Goal: Transaction & Acquisition: Purchase product/service

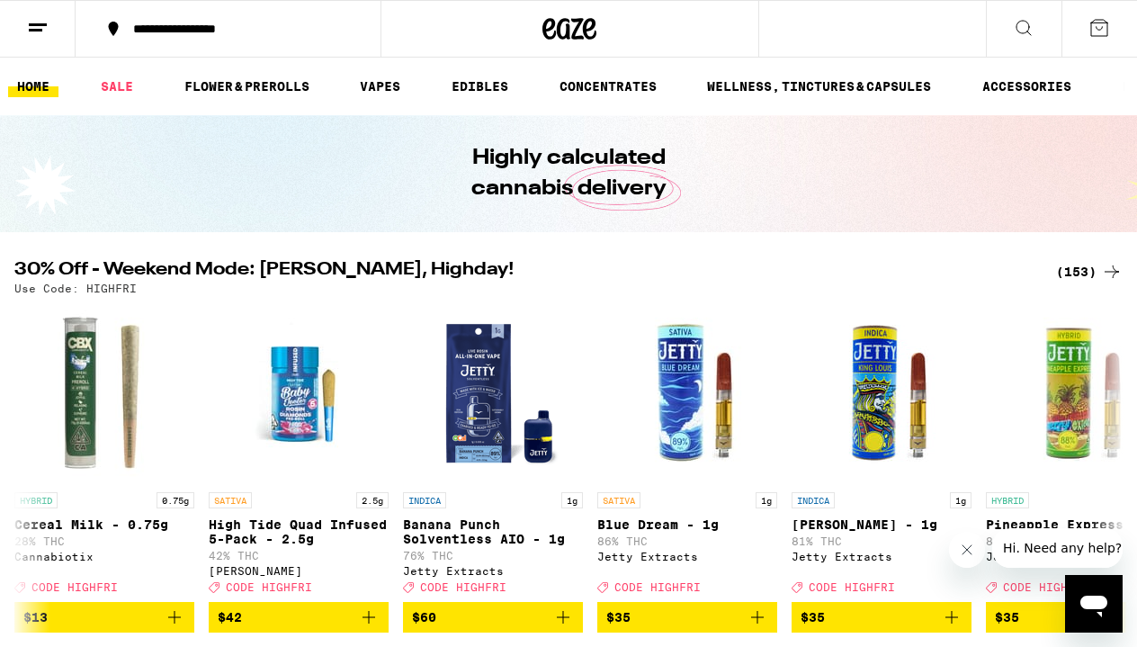
click at [171, 31] on div "**********" at bounding box center [238, 28] width 229 height 13
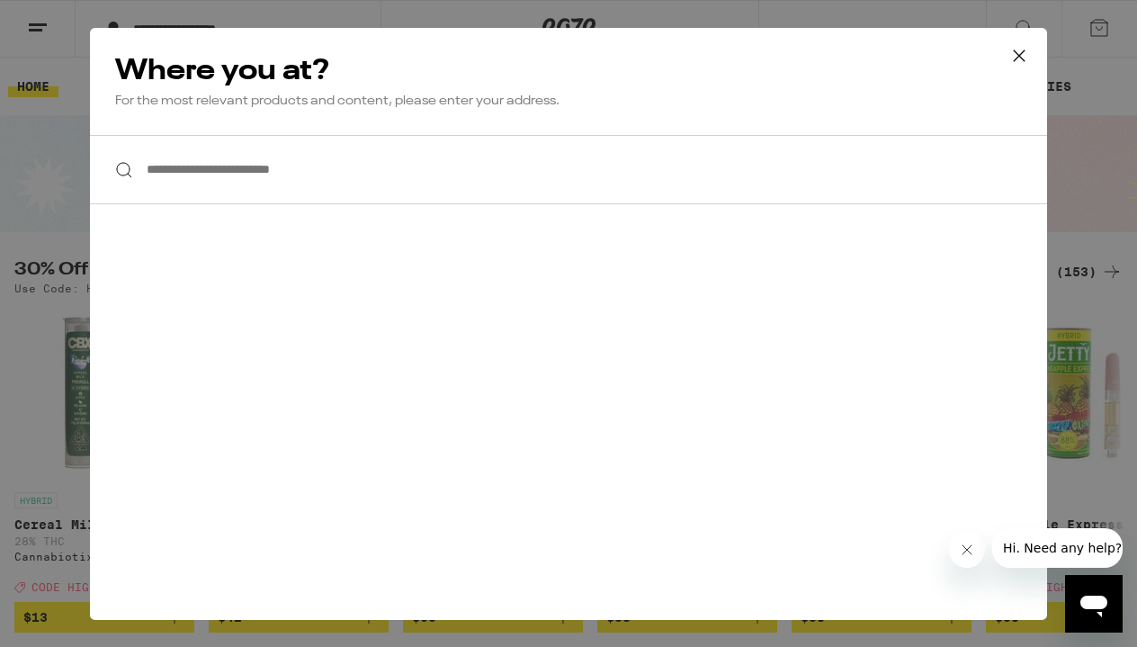
click at [550, 148] on input "**********" at bounding box center [568, 169] width 957 height 69
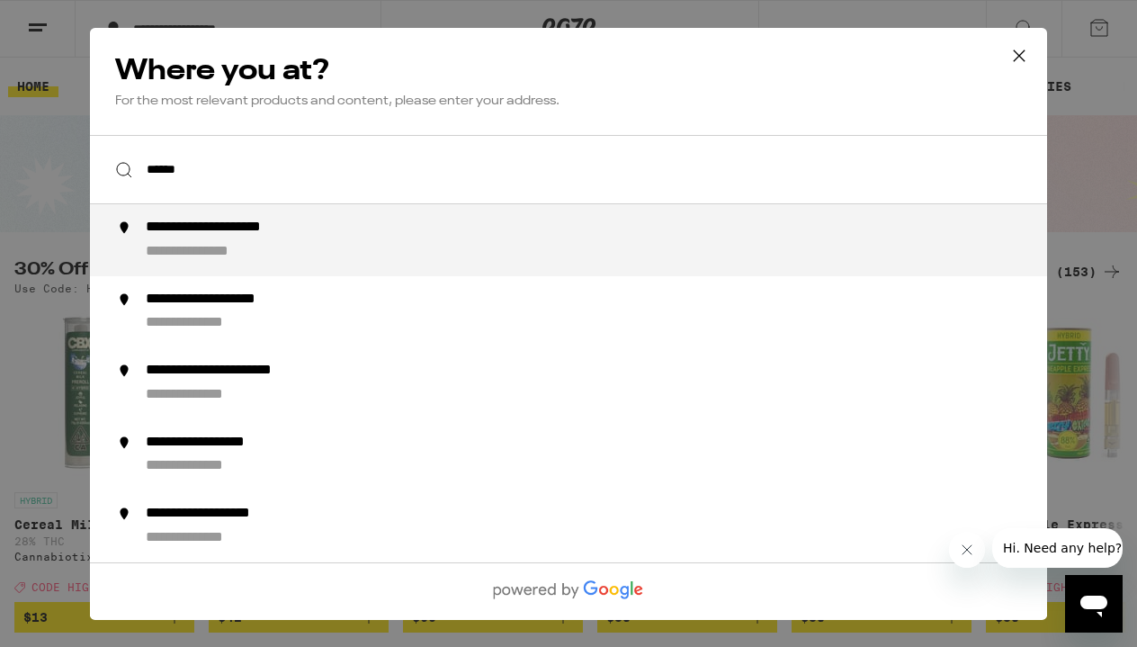
type input "**********"
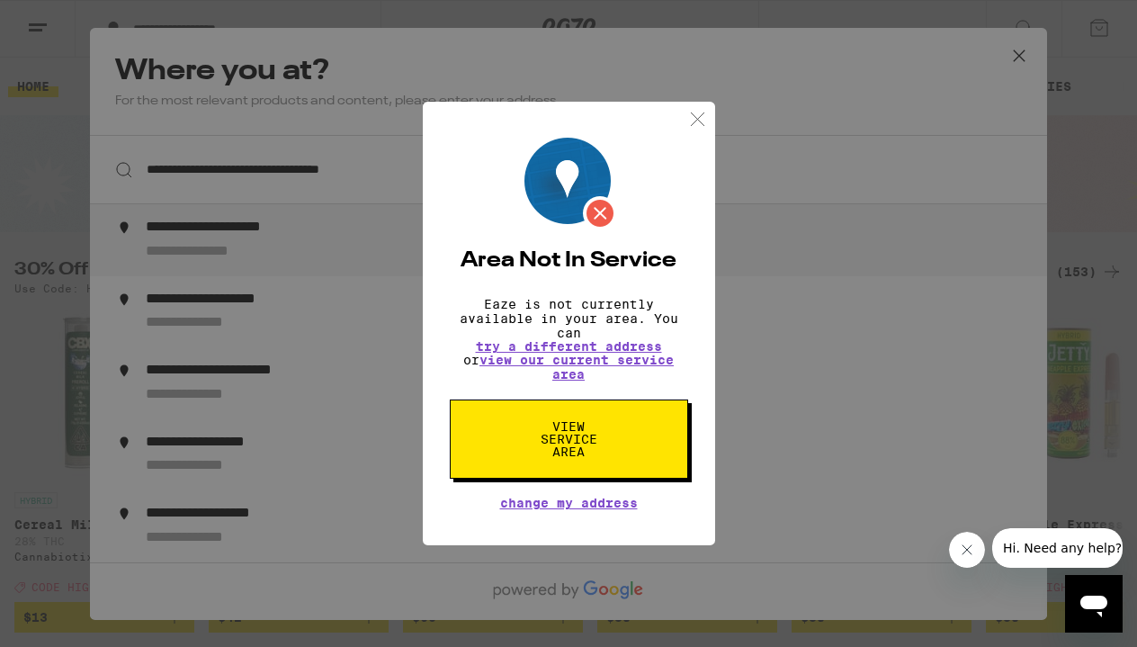
click at [699, 119] on img at bounding box center [697, 119] width 22 height 22
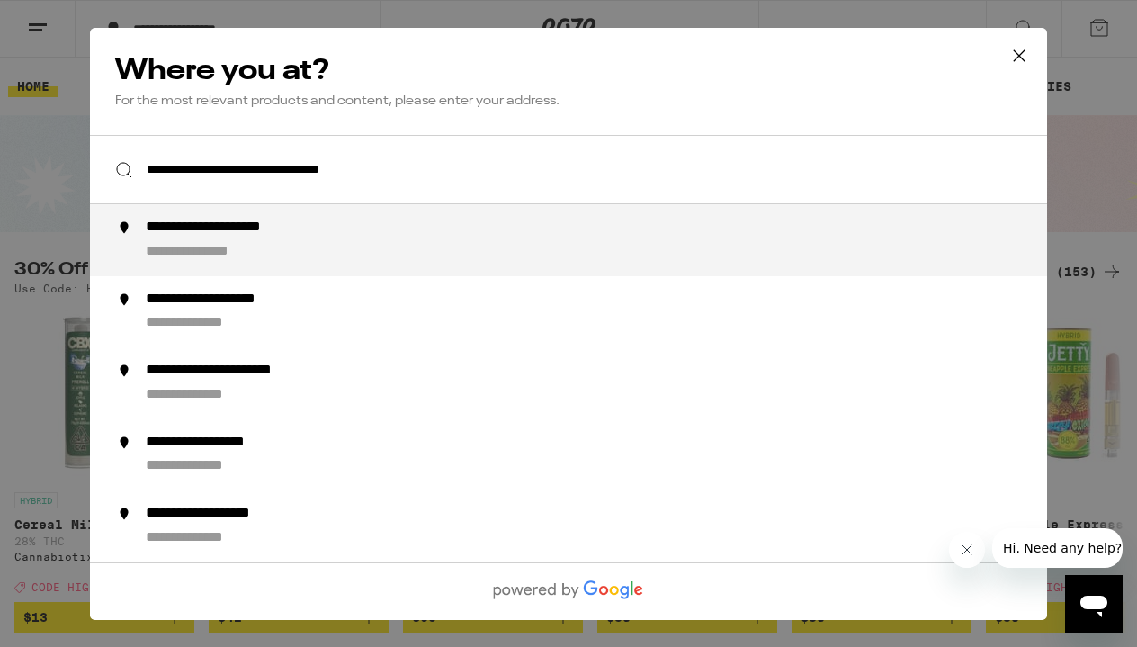
click at [448, 233] on div "**********" at bounding box center [604, 240] width 917 height 43
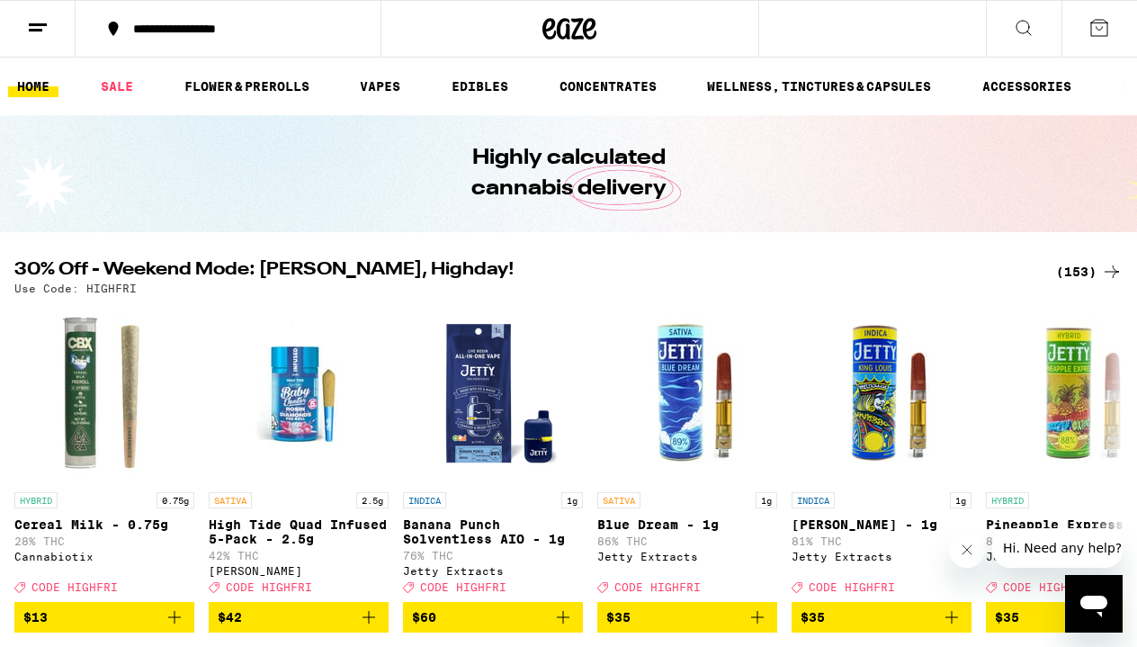
click at [40, 37] on icon at bounding box center [38, 28] width 22 height 22
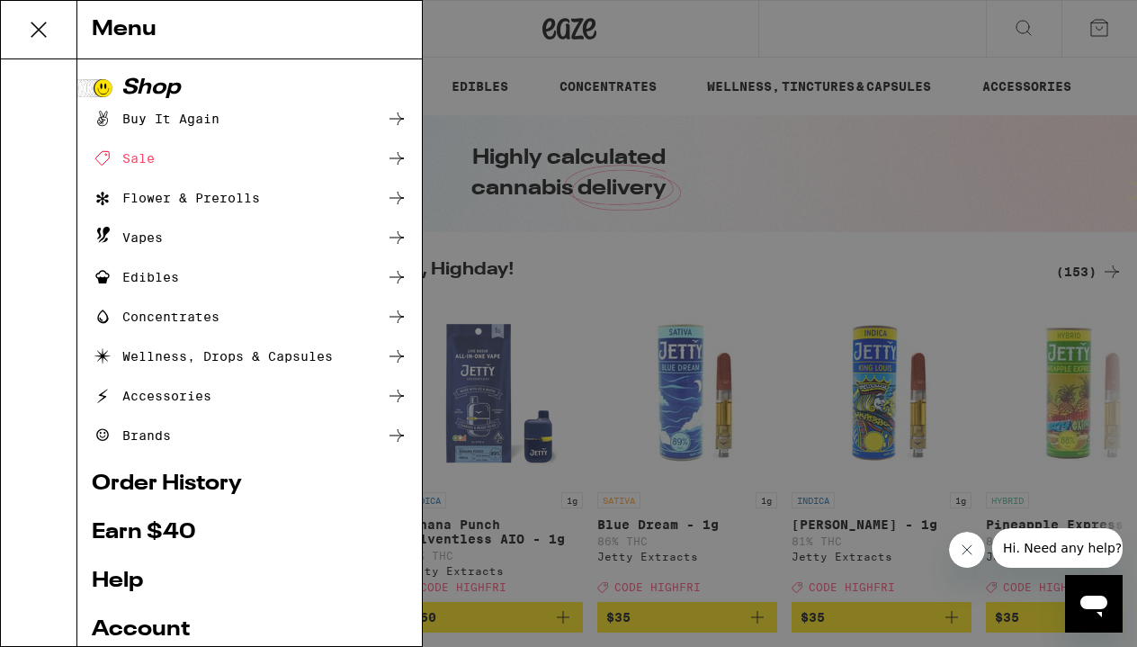
click at [161, 127] on div "Buy It Again" at bounding box center [156, 119] width 128 height 22
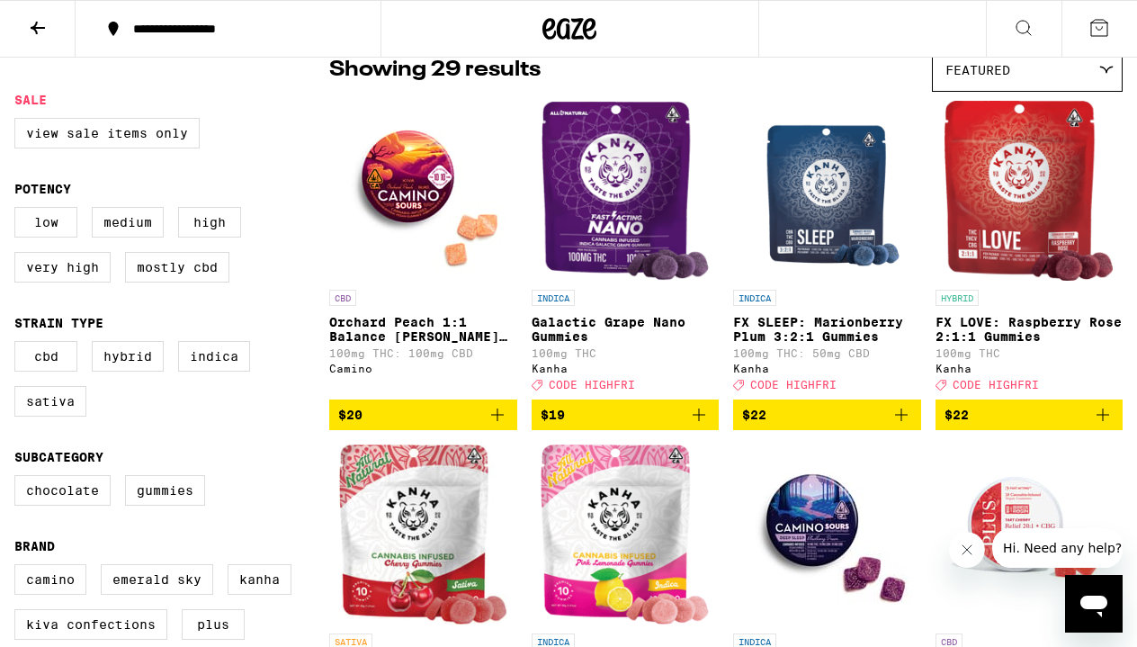
scroll to position [161, 0]
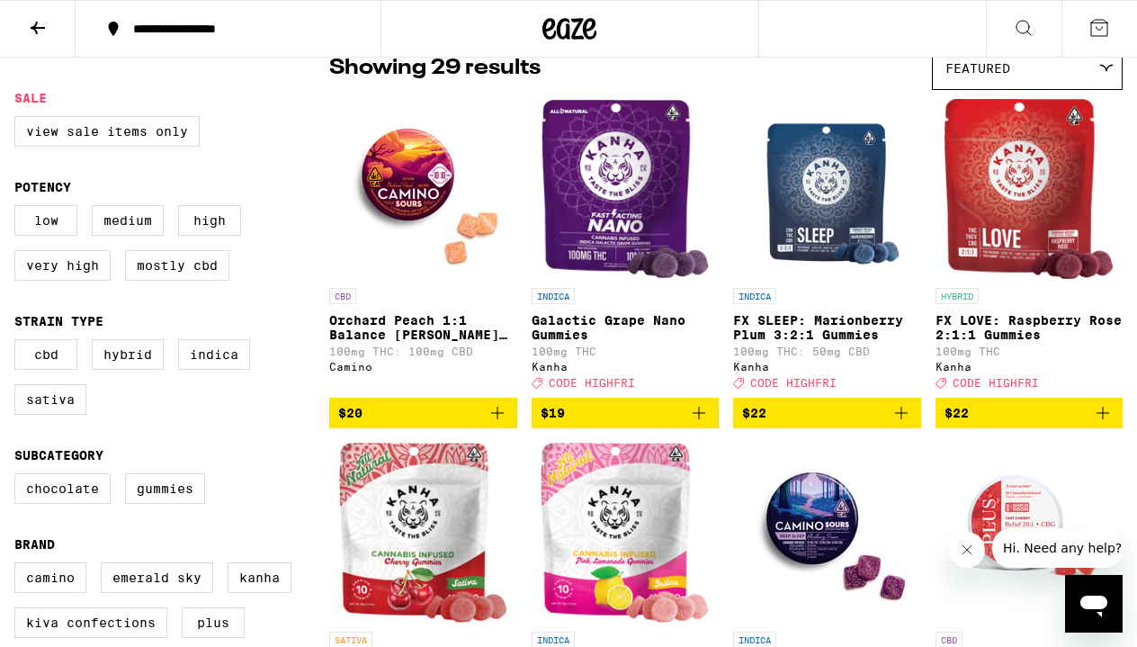
click at [894, 423] on icon "Add to bag" at bounding box center [901, 413] width 22 height 22
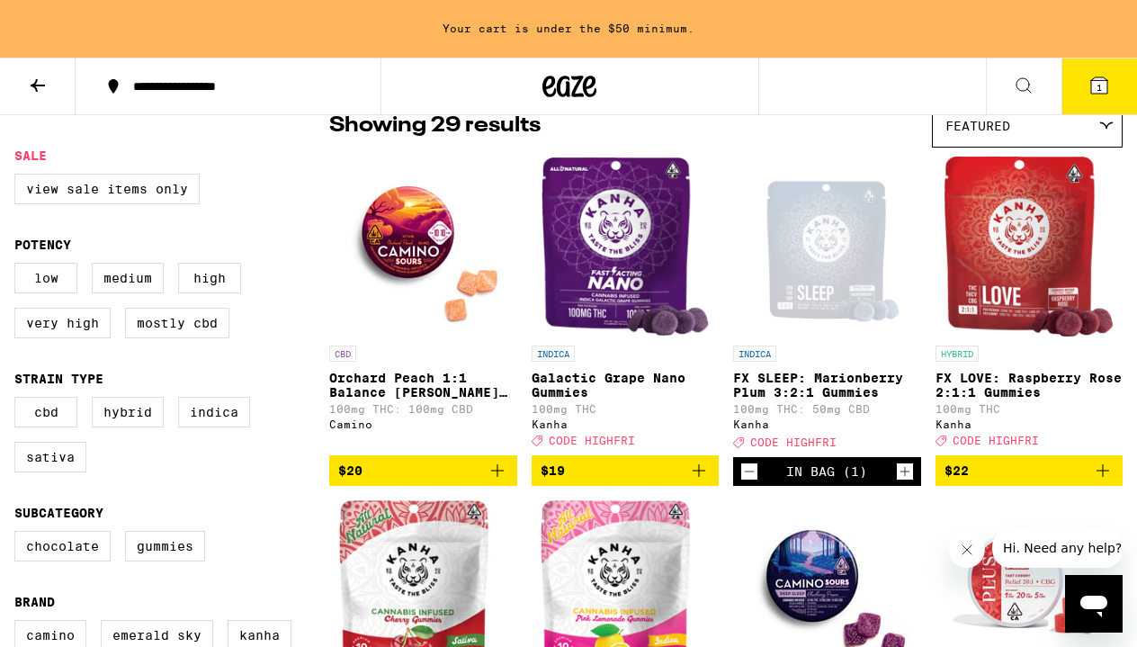
click at [1102, 481] on icon "Add to bag" at bounding box center [1103, 471] width 22 height 22
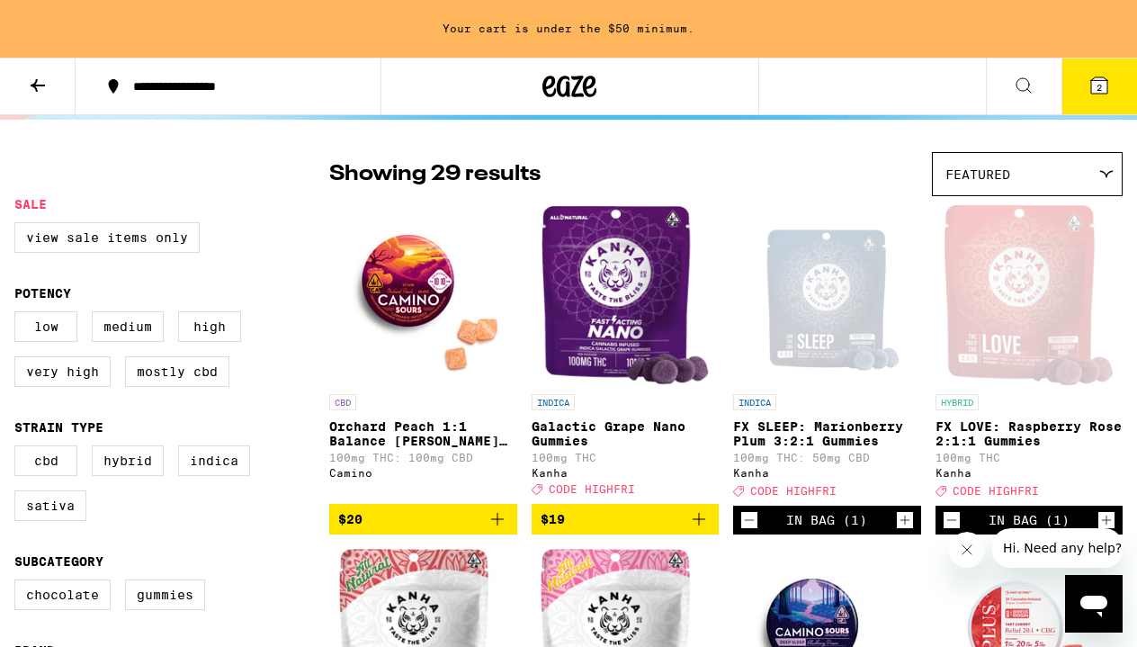
scroll to position [113, 0]
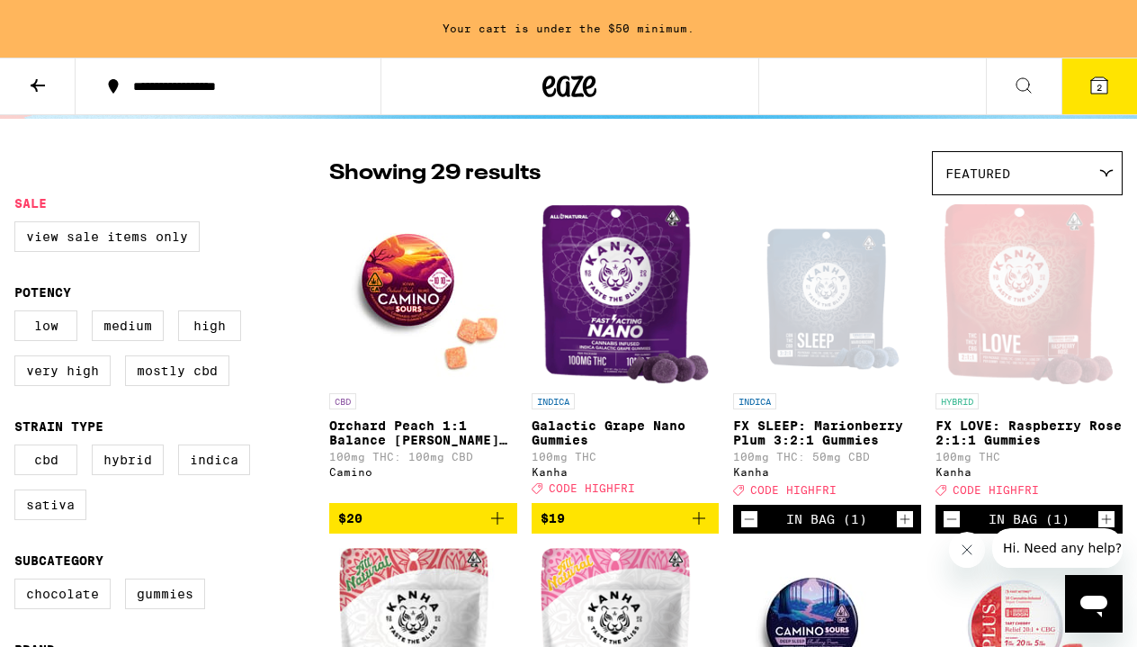
click at [693, 529] on icon "Add to bag" at bounding box center [699, 518] width 22 height 22
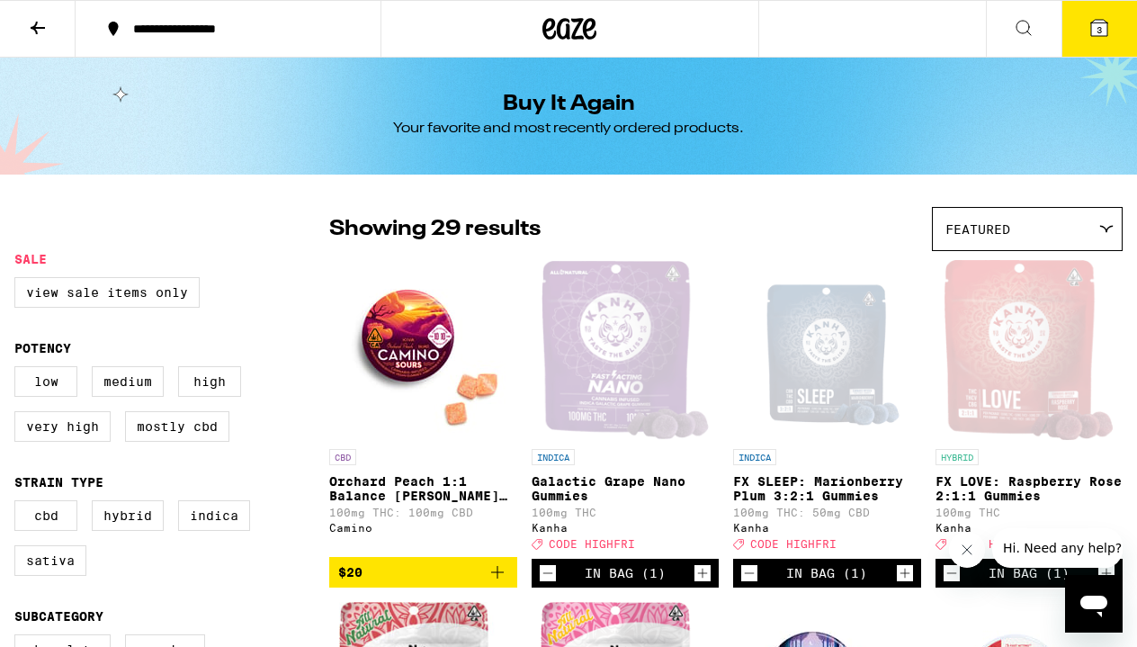
scroll to position [0, 0]
click at [44, 35] on icon at bounding box center [38, 28] width 22 height 22
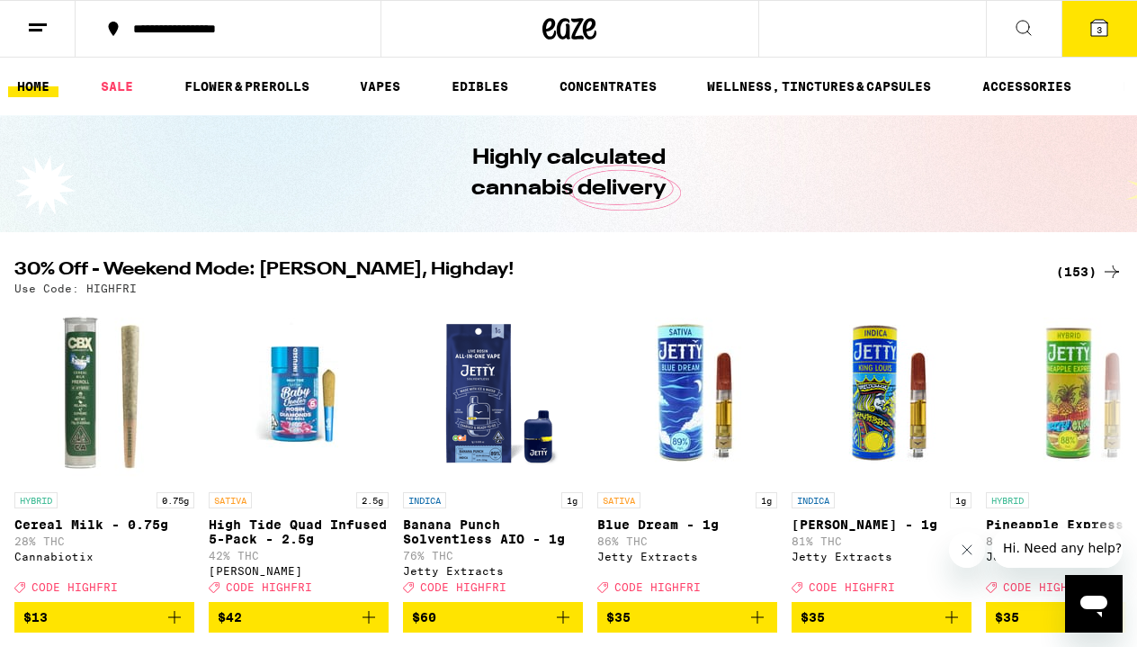
click at [38, 31] on icon at bounding box center [38, 28] width 22 height 22
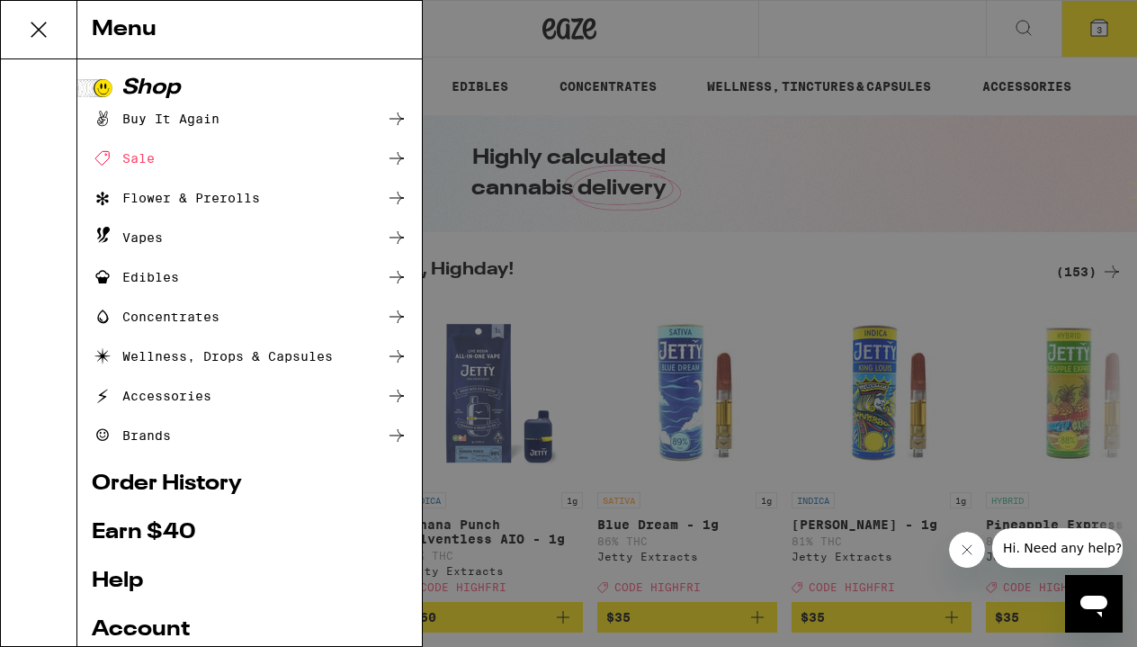
click at [159, 277] on div "Edibles" at bounding box center [135, 277] width 87 height 22
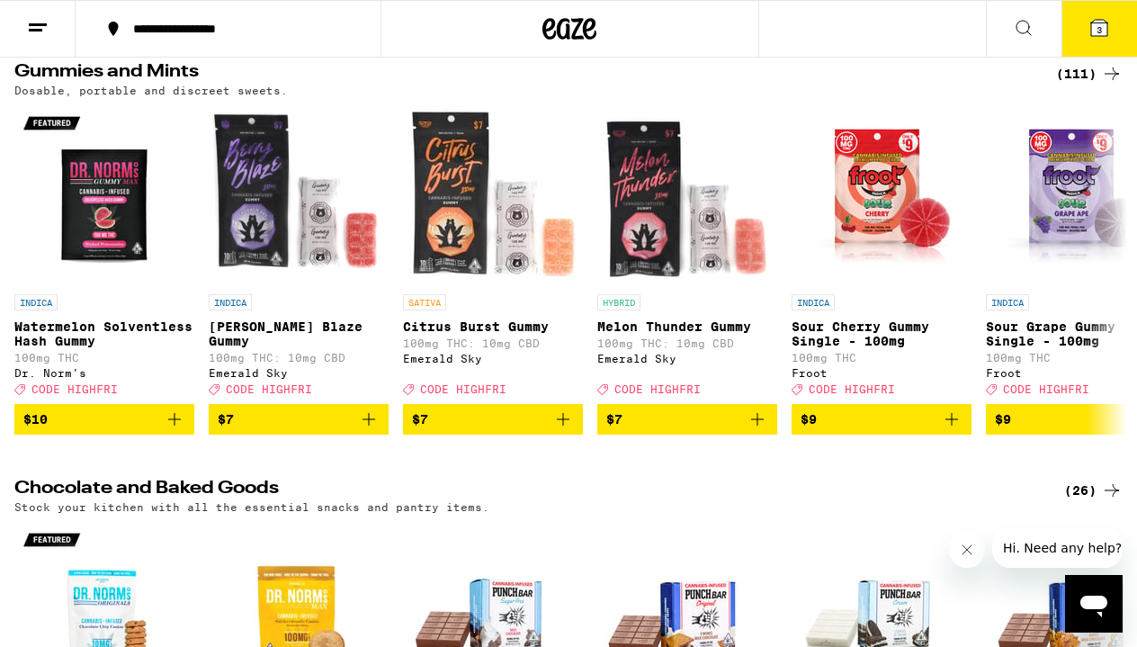
scroll to position [96, 0]
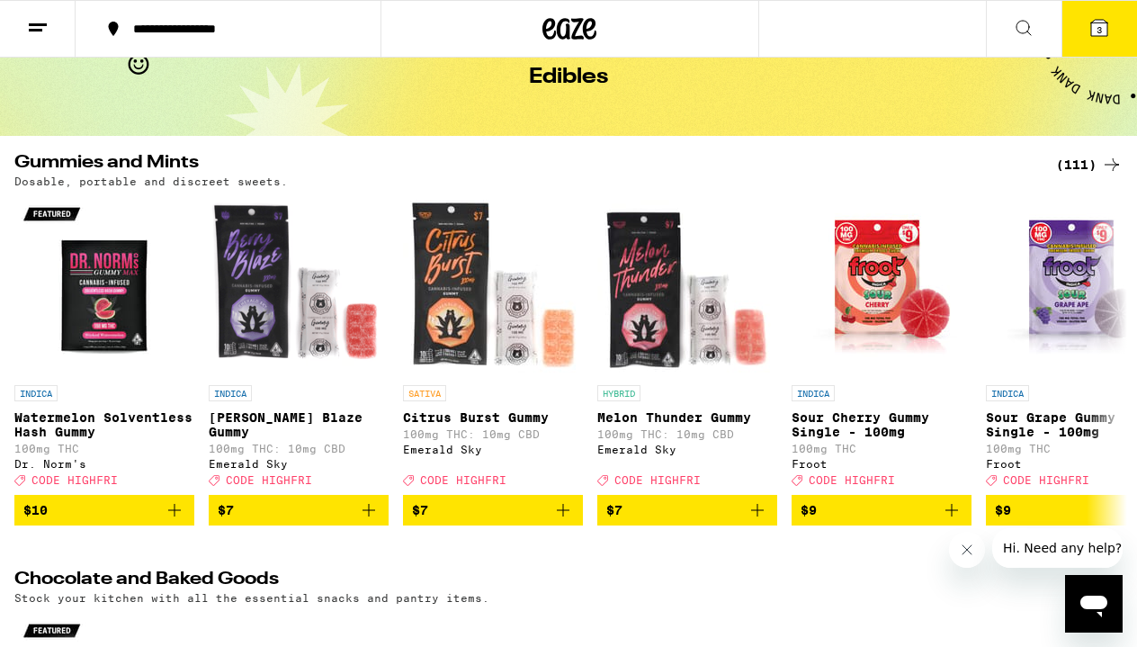
click at [1079, 170] on div "(111)" at bounding box center [1089, 165] width 67 height 22
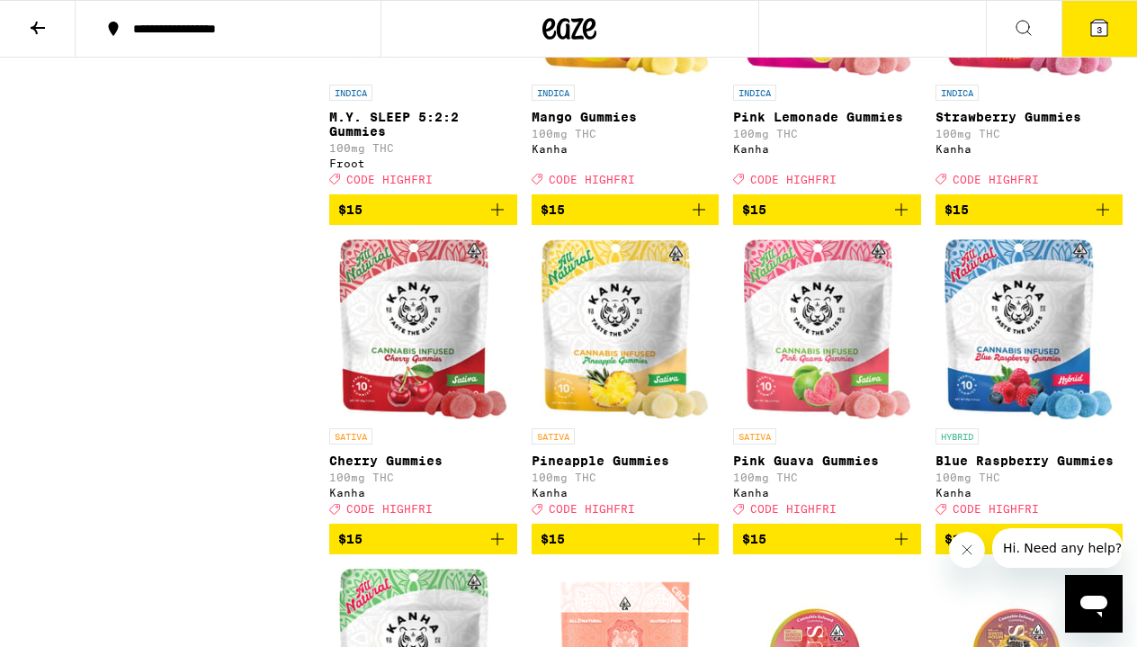
scroll to position [2756, 0]
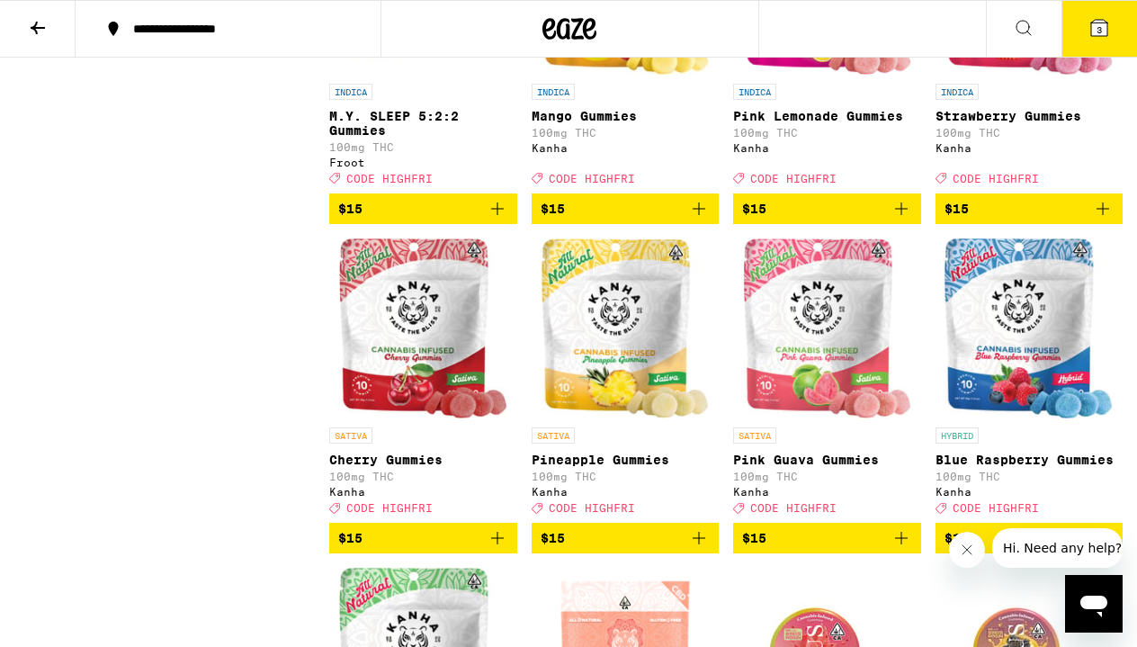
click at [900, 215] on icon "Add to bag" at bounding box center [901, 208] width 13 height 13
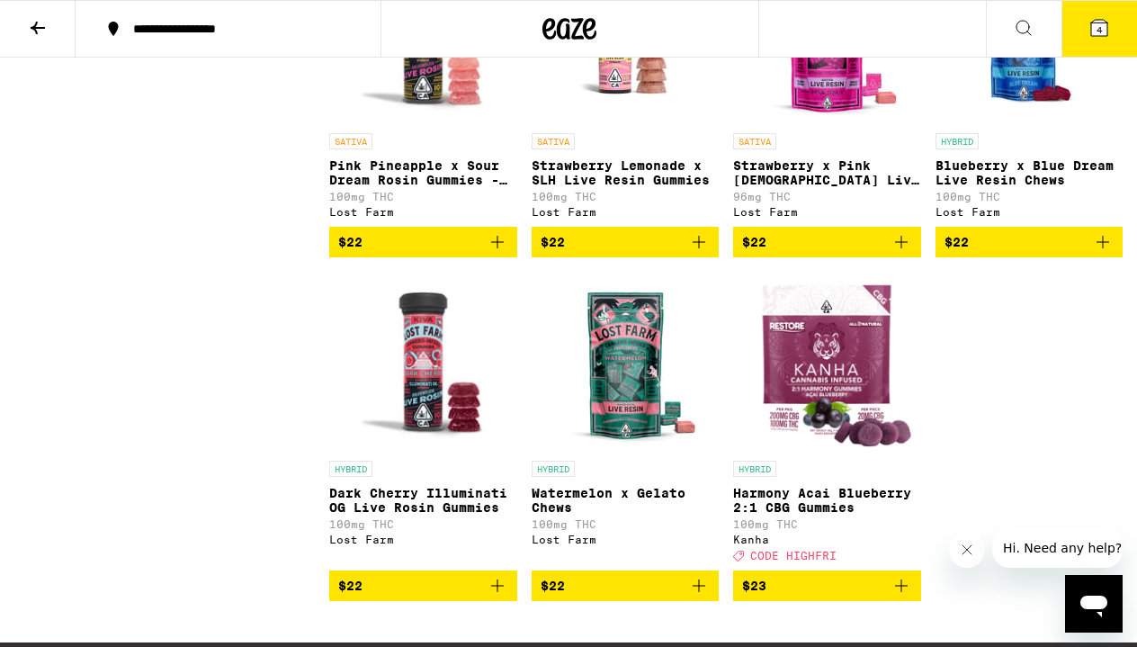
scroll to position [9186, 0]
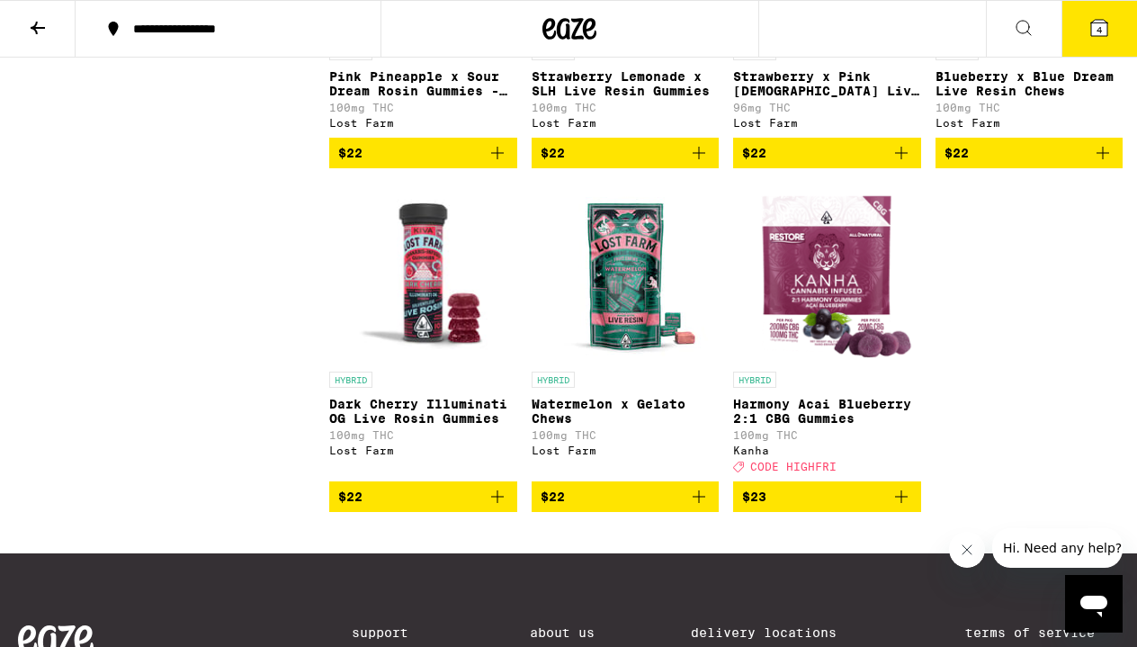
click at [1110, 22] on button "4" at bounding box center [1099, 29] width 76 height 56
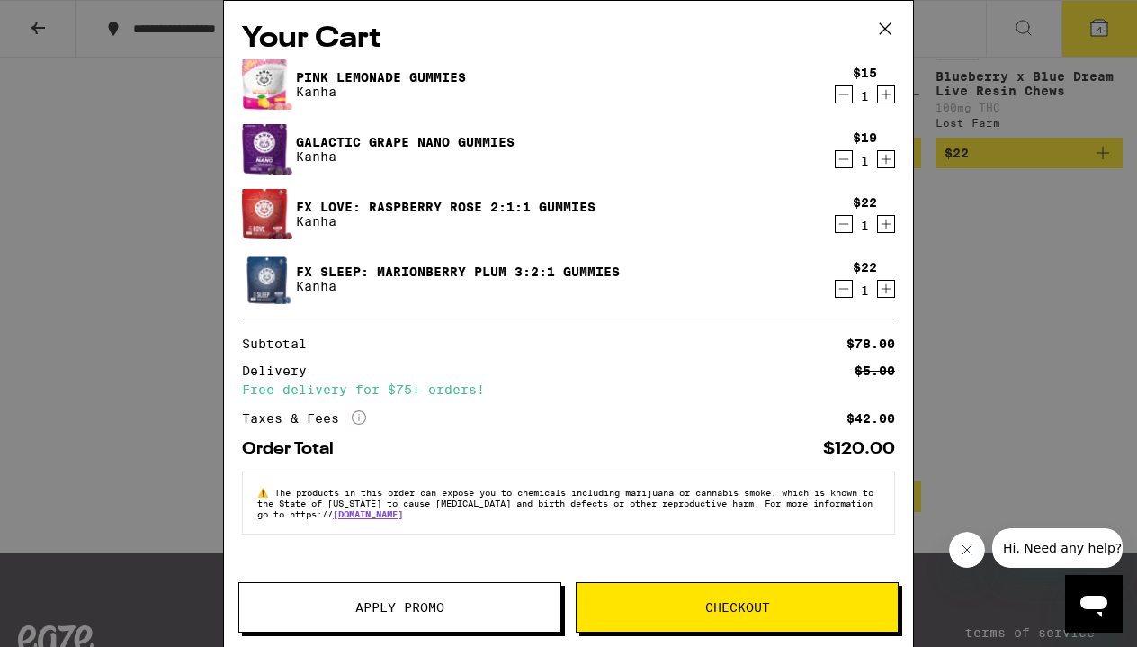
click at [469, 628] on button "Apply Promo" at bounding box center [399, 607] width 323 height 50
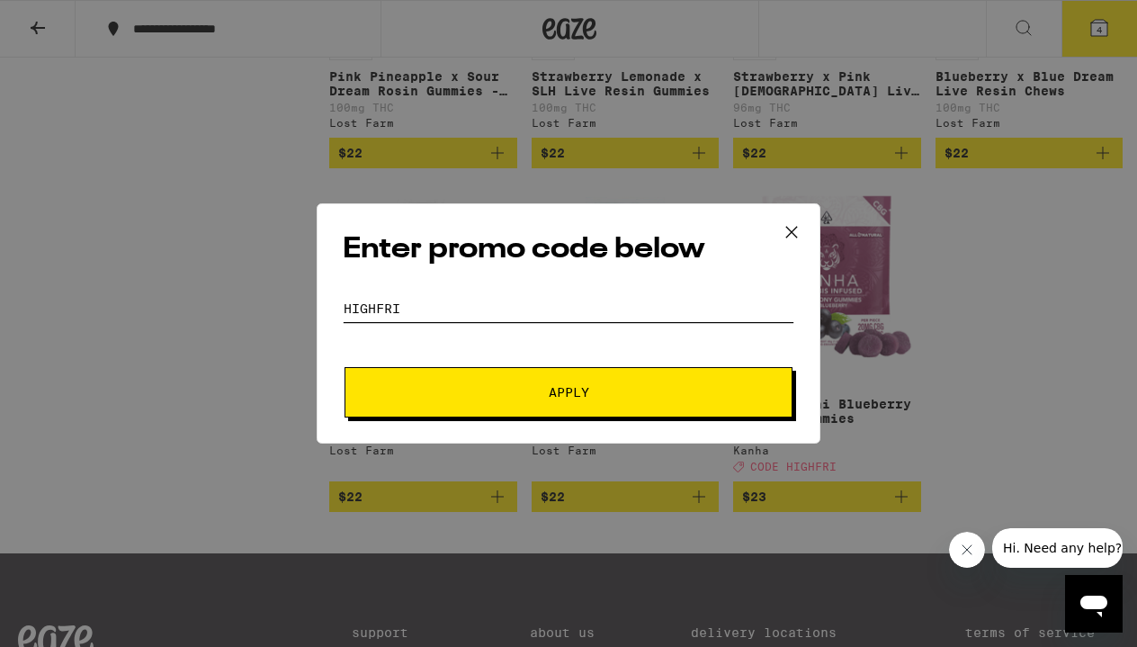
type input "highfri"
click at [568, 392] on button "Apply" at bounding box center [568, 392] width 448 height 50
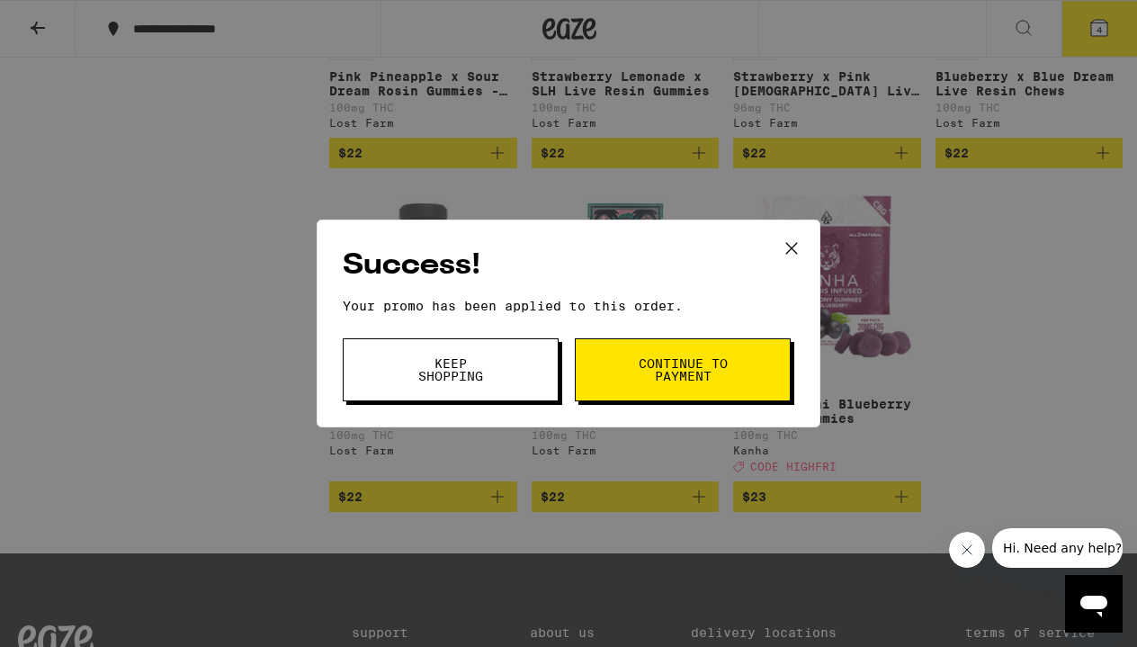
click at [687, 374] on span "Continue to payment" at bounding box center [683, 369] width 92 height 25
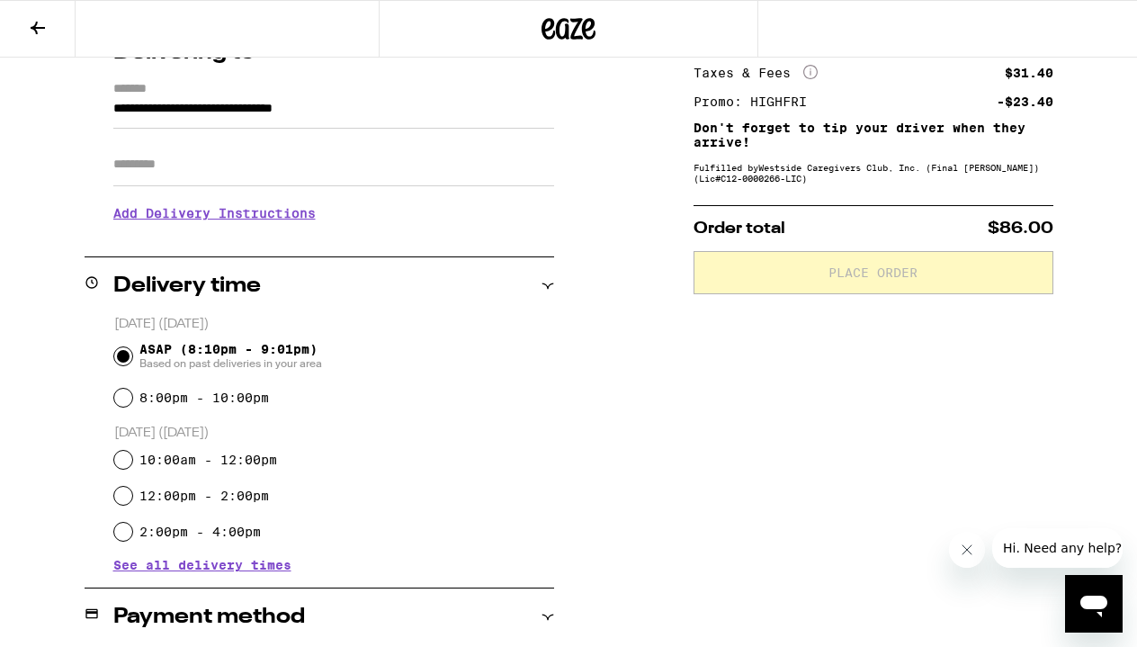
scroll to position [506, 0]
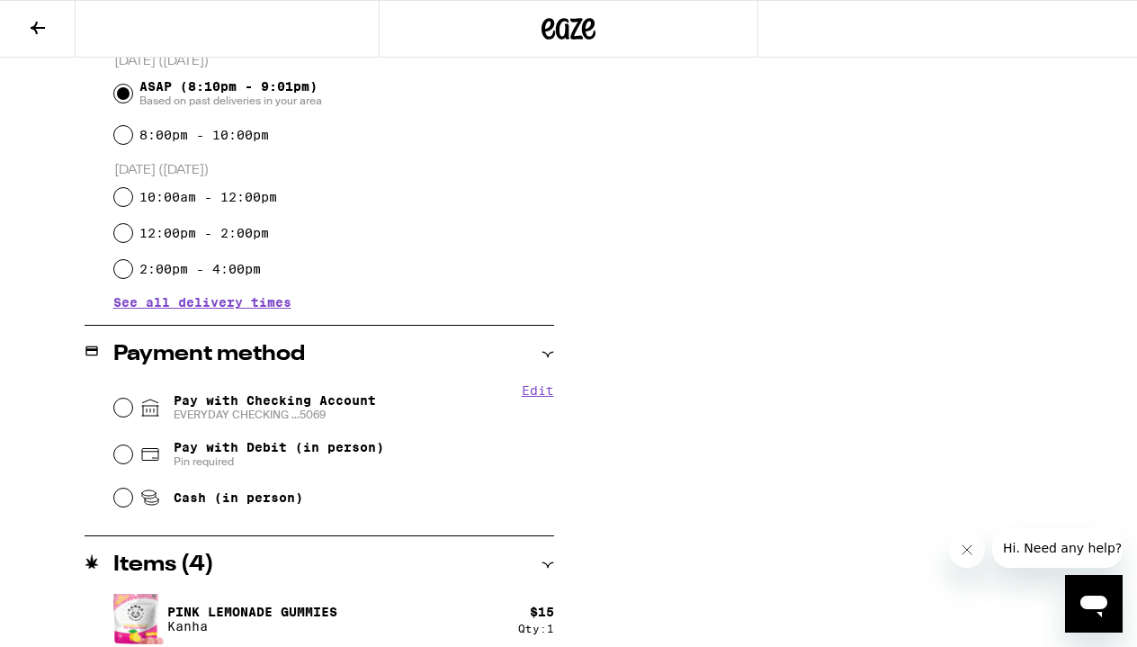
click at [123, 411] on input "Pay with Checking Account EVERYDAY CHECKING ...5069" at bounding box center [123, 407] width 18 height 18
radio input "true"
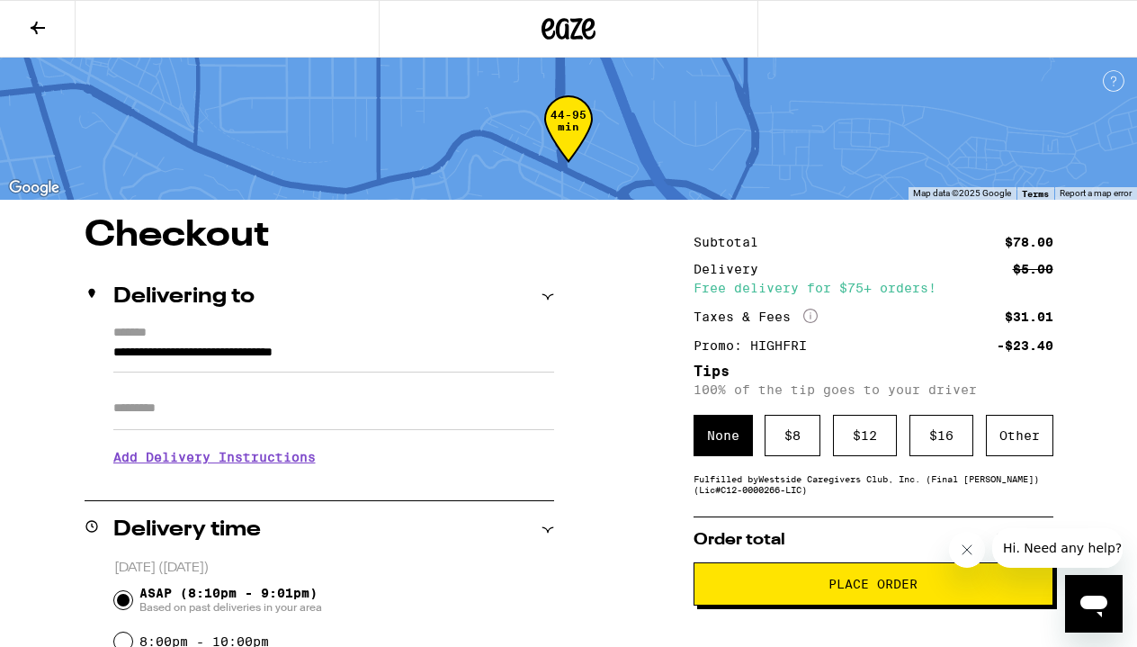
scroll to position [0, 0]
click at [335, 403] on input "Apt/Suite" at bounding box center [333, 408] width 441 height 43
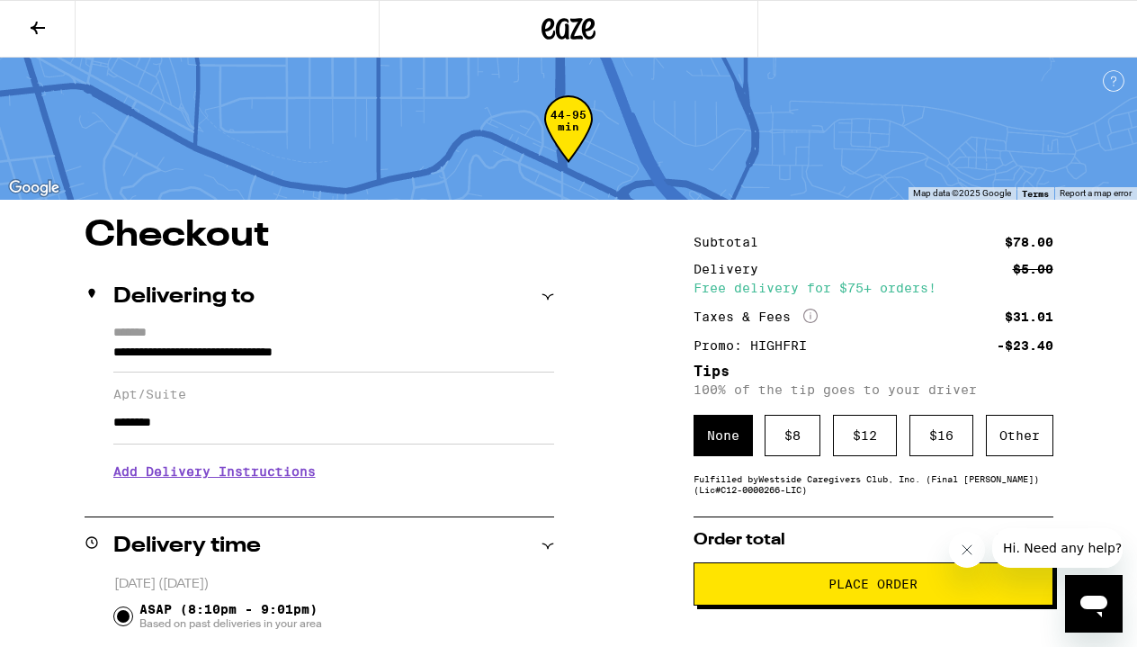
type input "********"
click at [217, 484] on h3 "Add Delivery Instructions" at bounding box center [333, 471] width 441 height 41
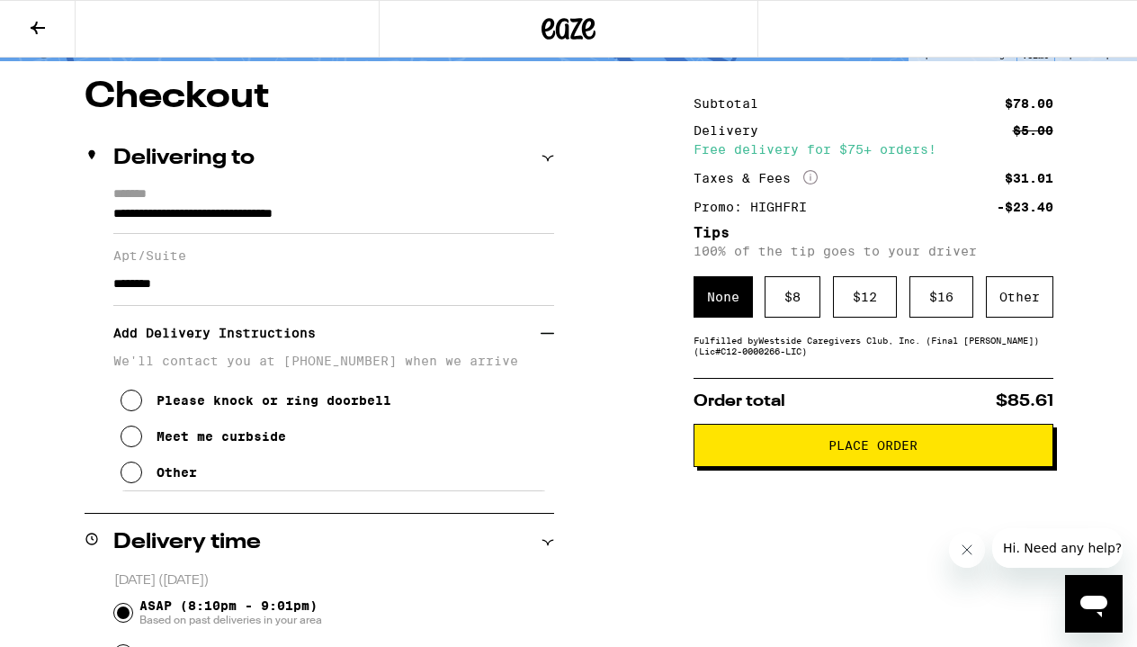
scroll to position [141, 0]
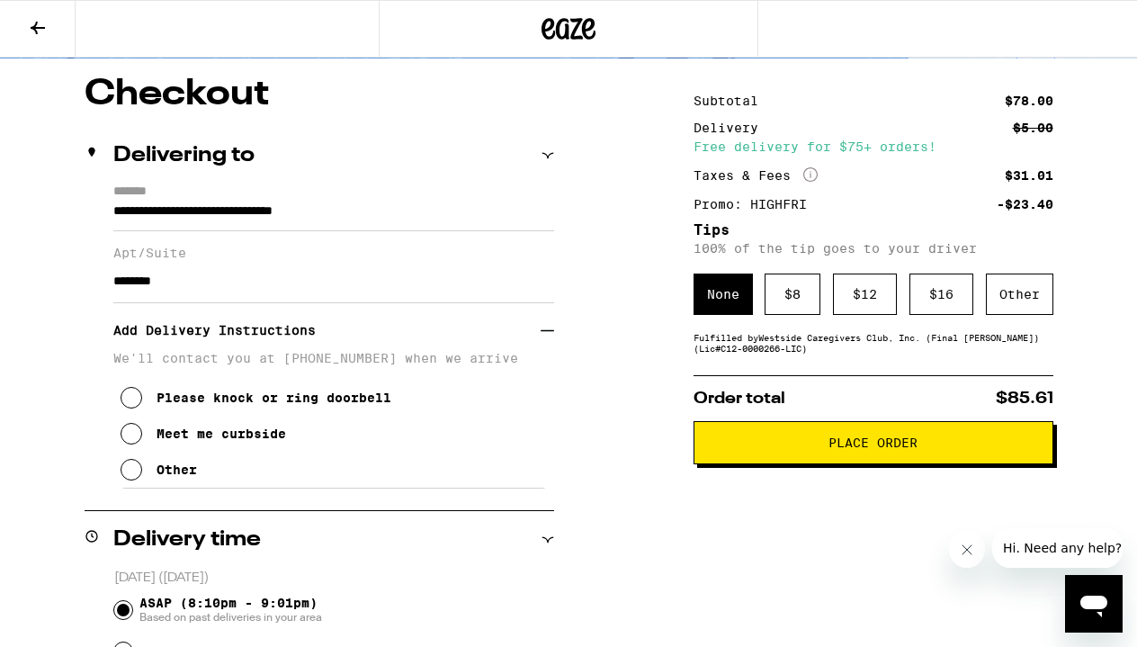
click at [211, 441] on div "Meet me curbside" at bounding box center [221, 433] width 130 height 14
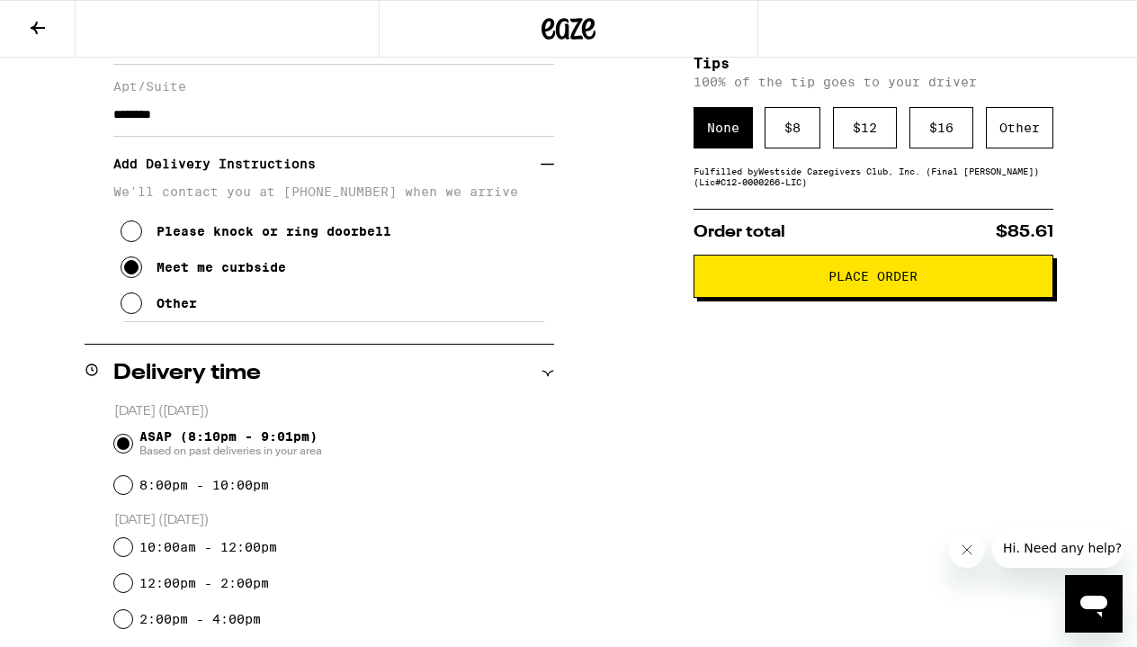
scroll to position [310, 0]
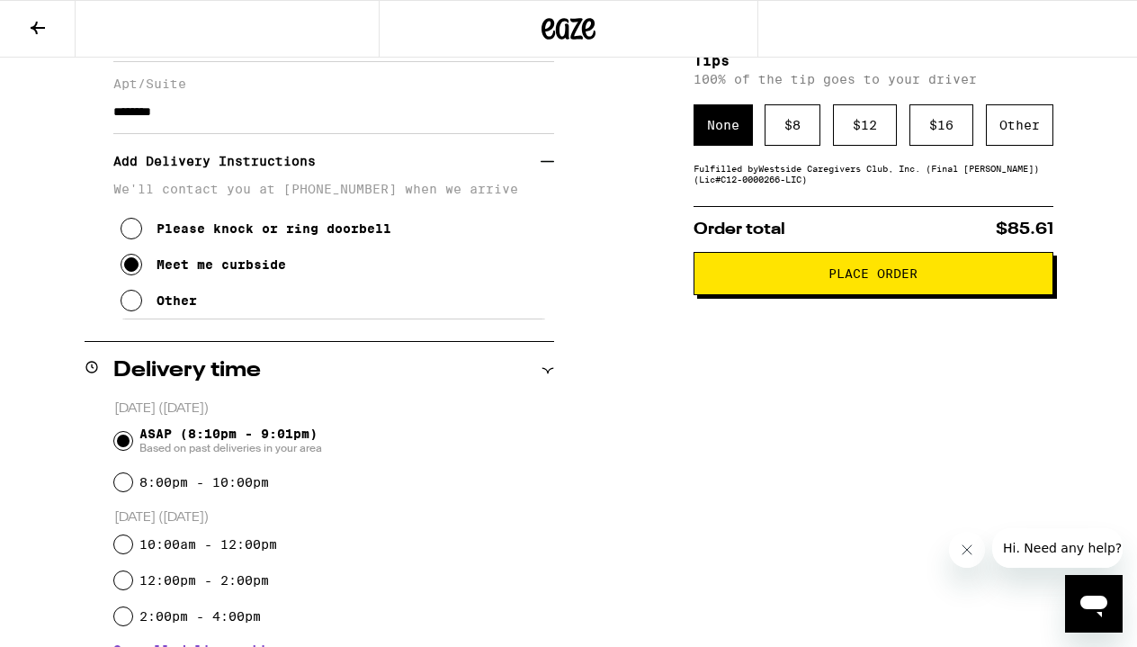
click at [181, 305] on div "Other" at bounding box center [176, 300] width 40 height 14
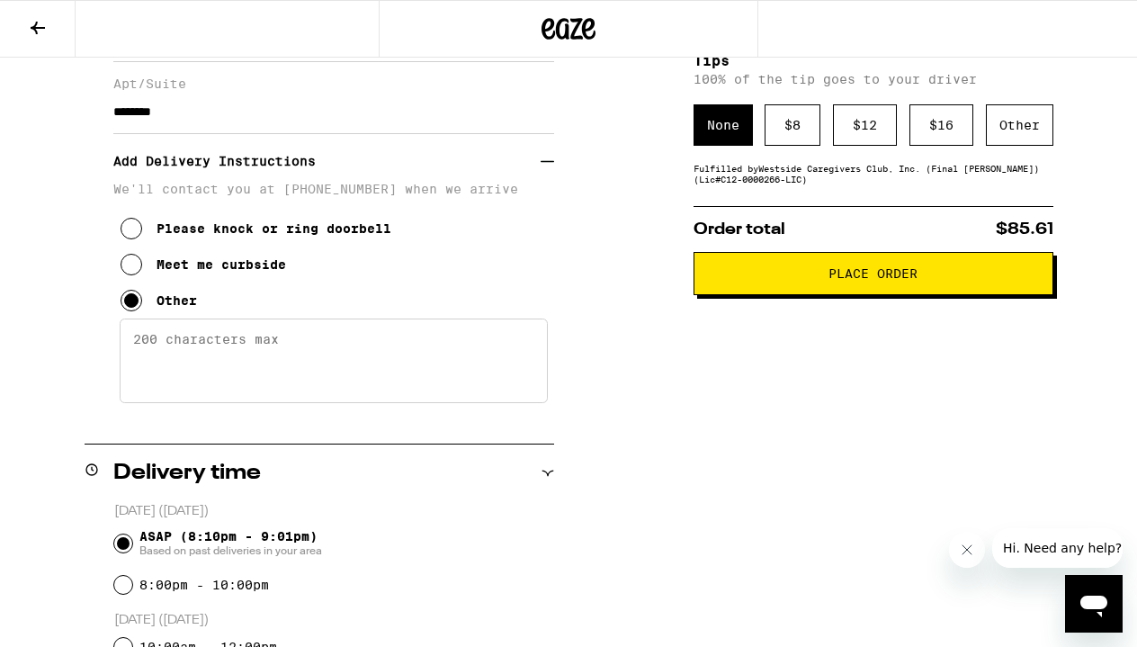
click at [208, 362] on textarea "Enter any other delivery instructions you want driver to know" at bounding box center [334, 360] width 428 height 85
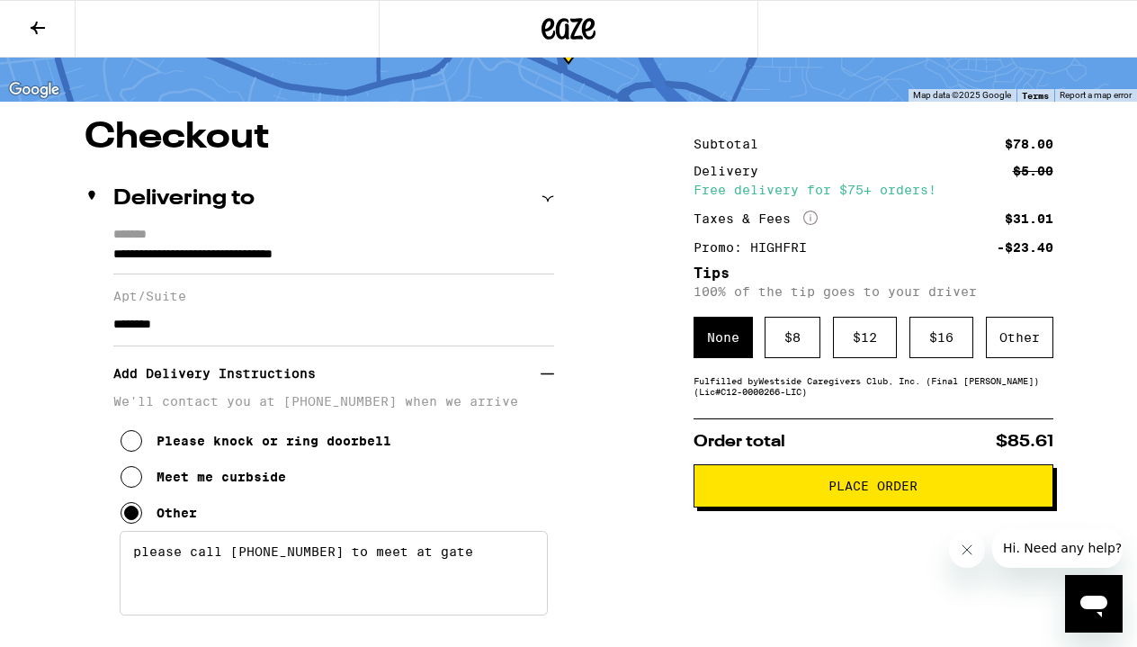
scroll to position [131, 0]
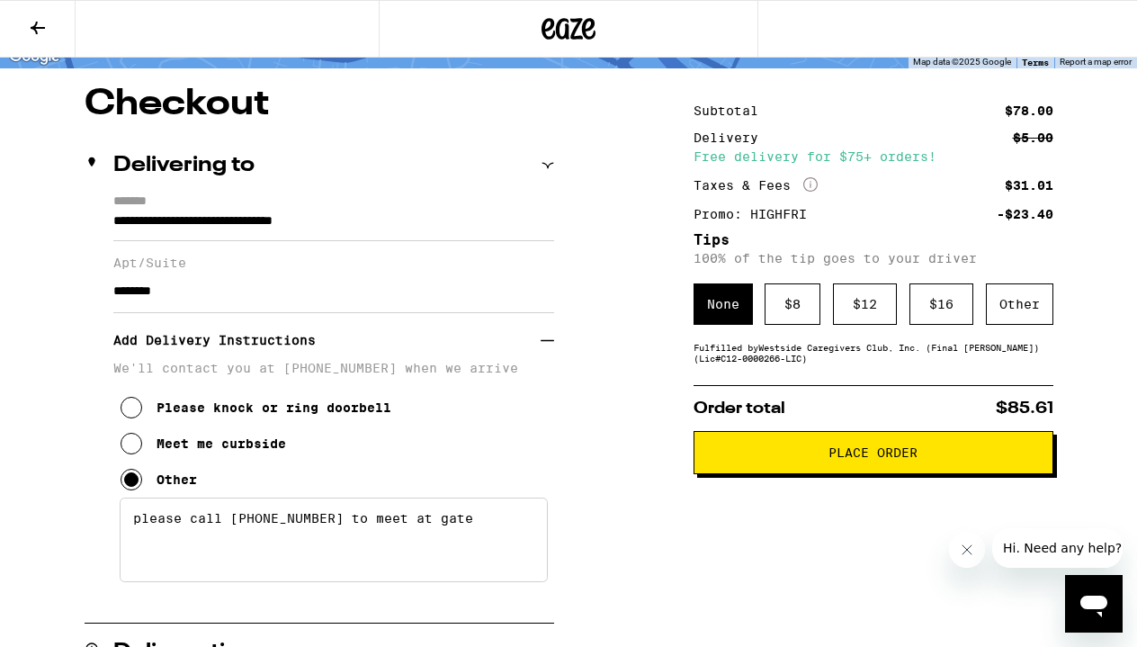
type textarea "please call [PHONE_NUMBER] to meet at gate"
click at [790, 459] on span "Place Order" at bounding box center [873, 452] width 329 height 13
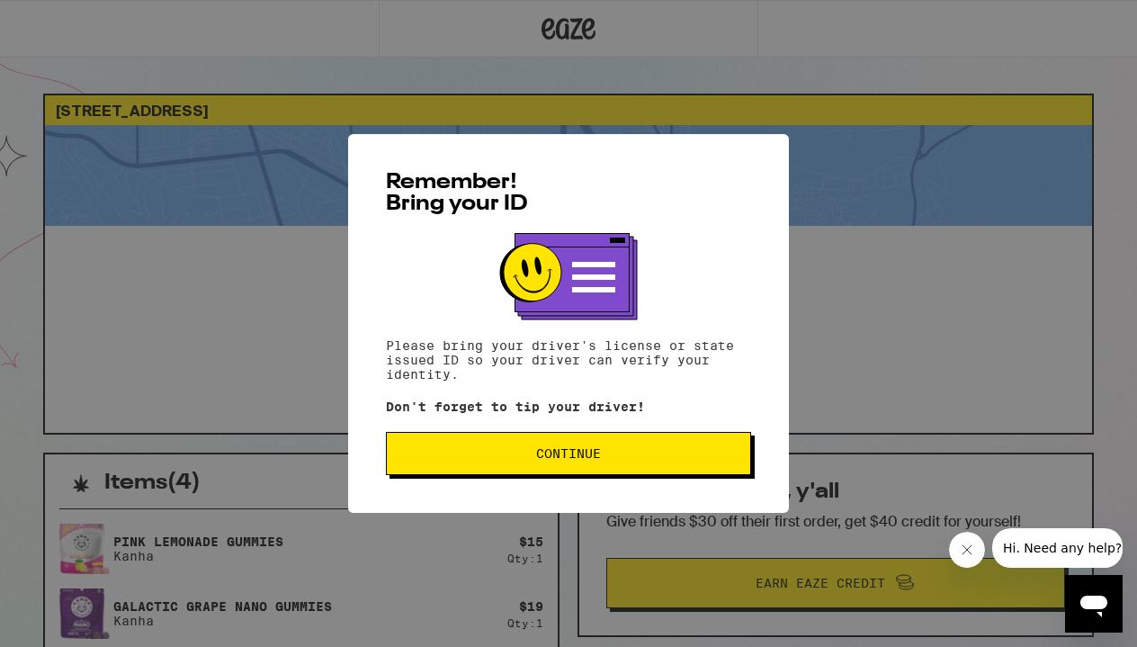
click at [660, 464] on button "Continue" at bounding box center [568, 453] width 365 height 43
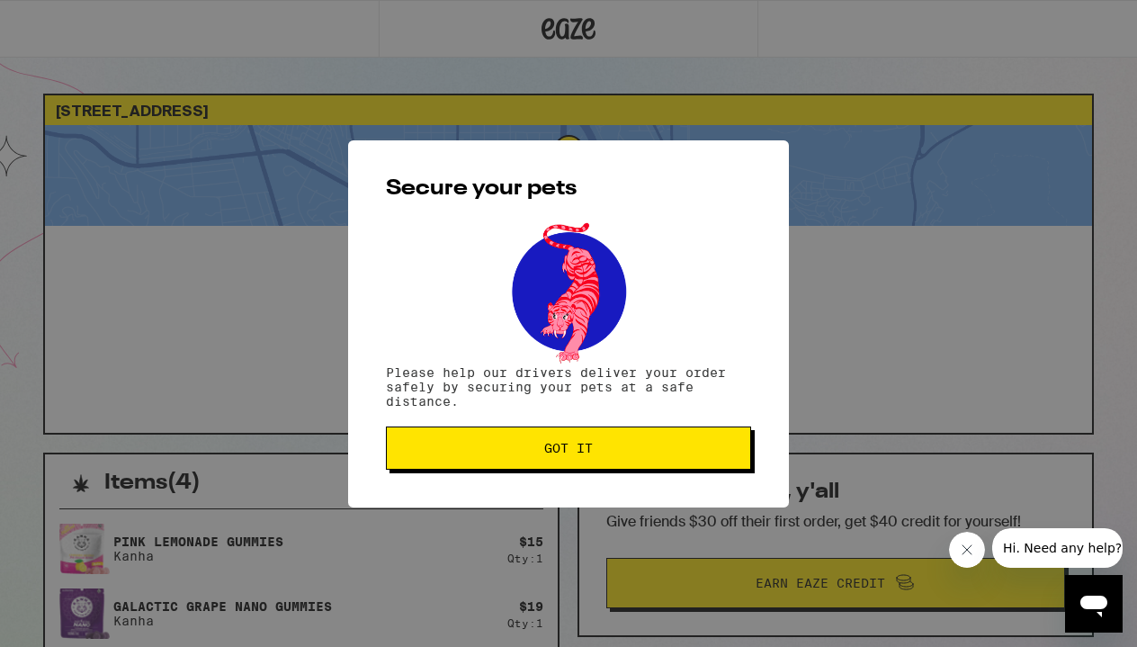
click at [659, 465] on button "Got it" at bounding box center [568, 447] width 365 height 43
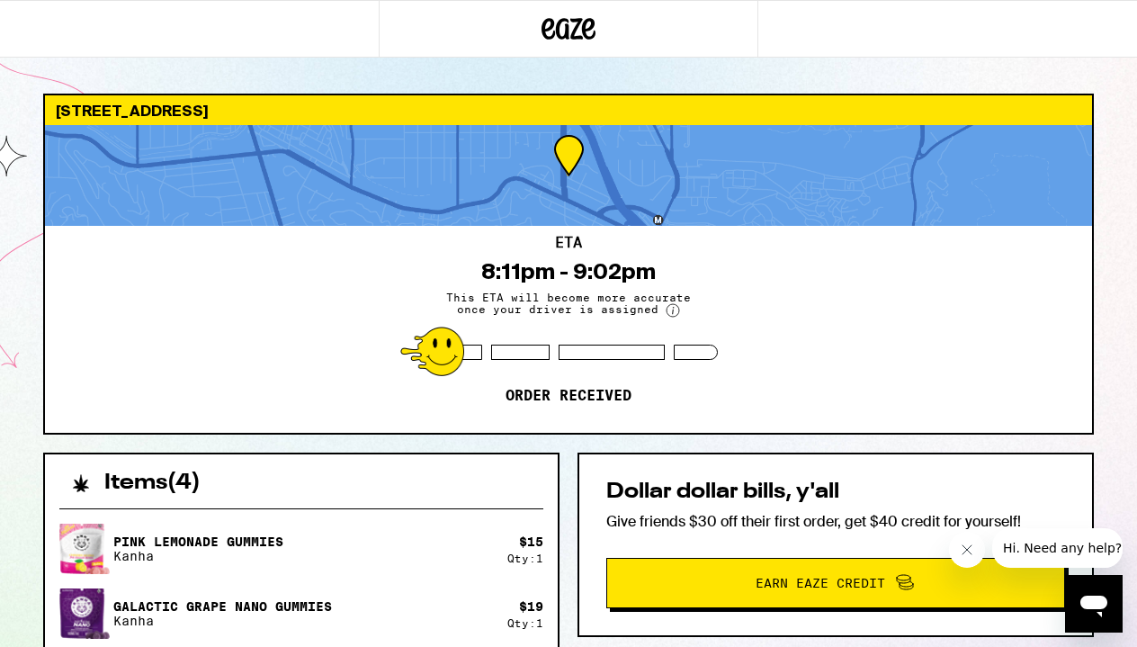
click at [574, 154] on div at bounding box center [568, 175] width 1047 height 101
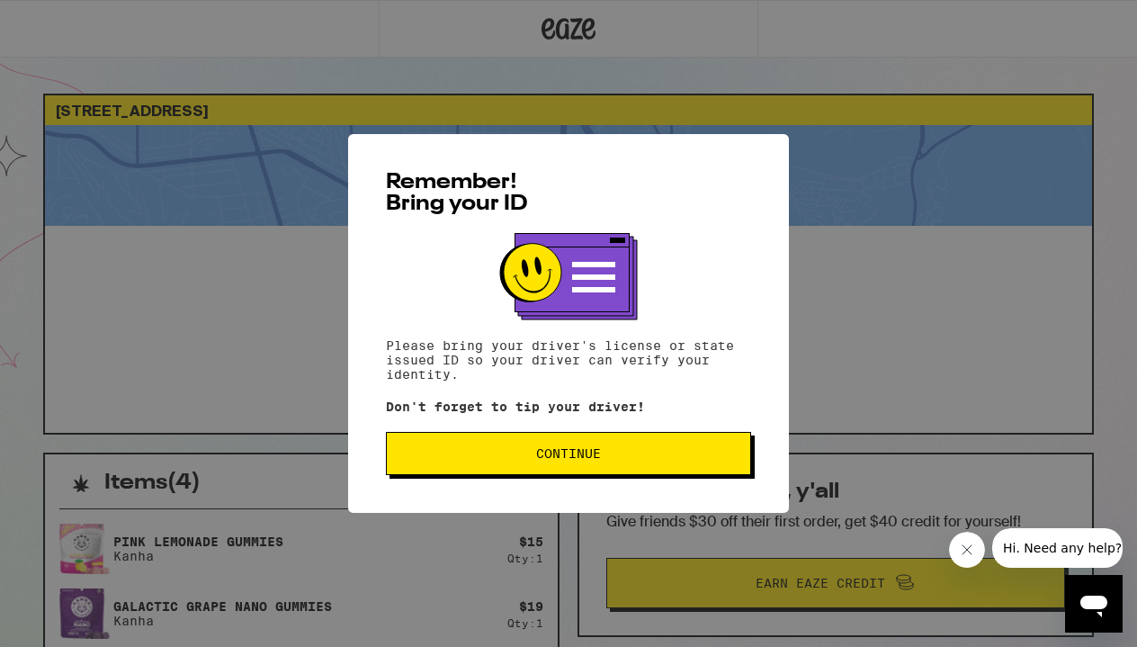
click at [600, 455] on span "Continue" at bounding box center [568, 453] width 65 height 13
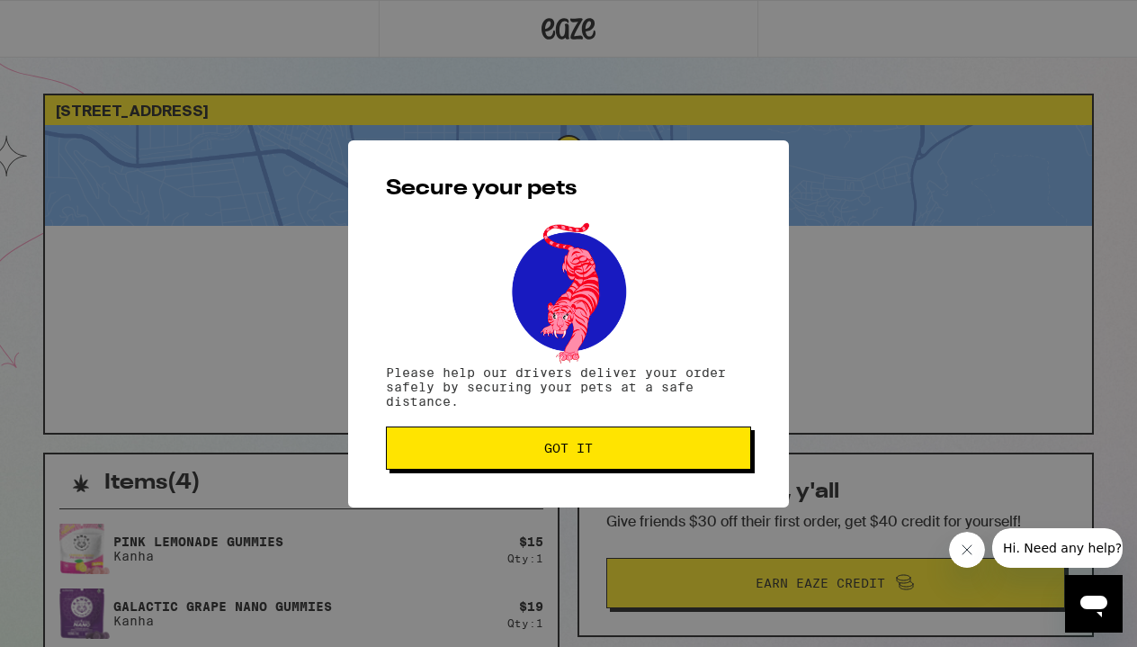
click at [600, 454] on span "Got it" at bounding box center [568, 448] width 335 height 13
